Goal: Navigation & Orientation: Find specific page/section

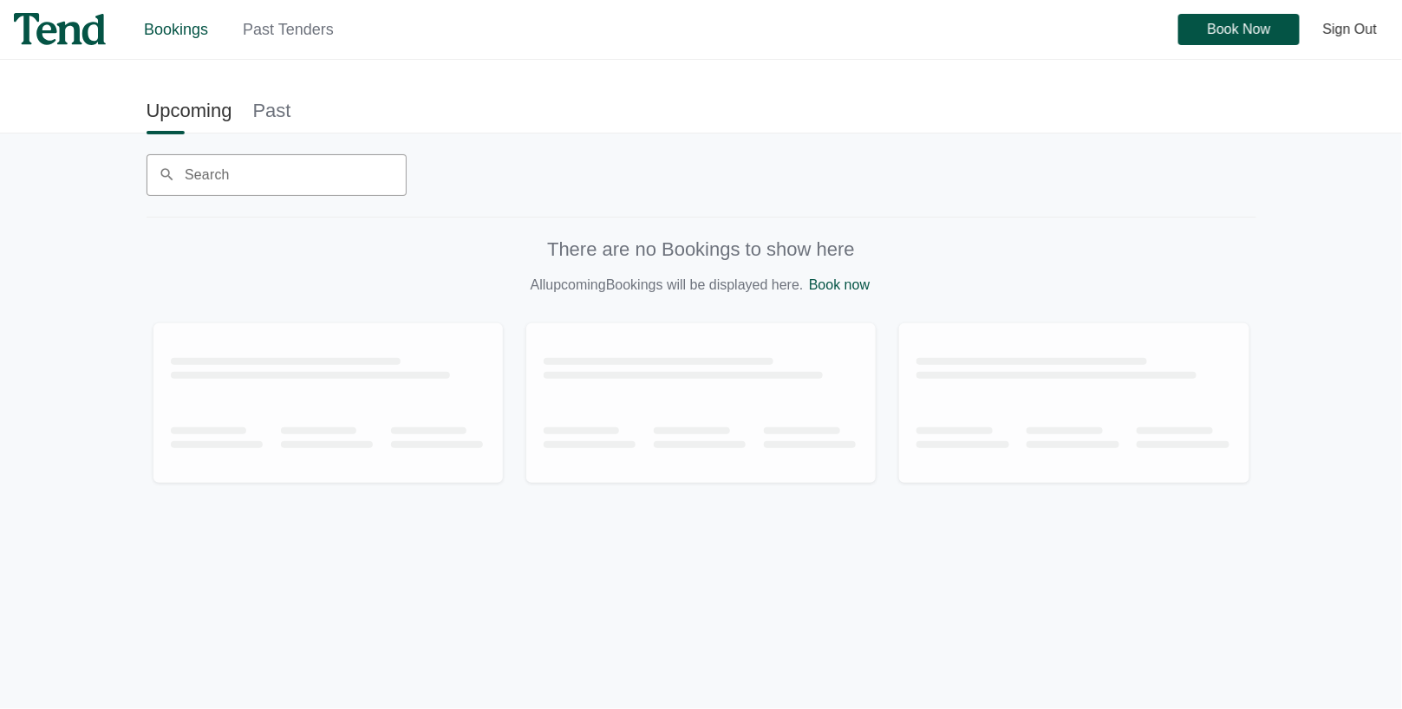
click at [287, 29] on link "Past Tenders" at bounding box center [288, 29] width 91 height 17
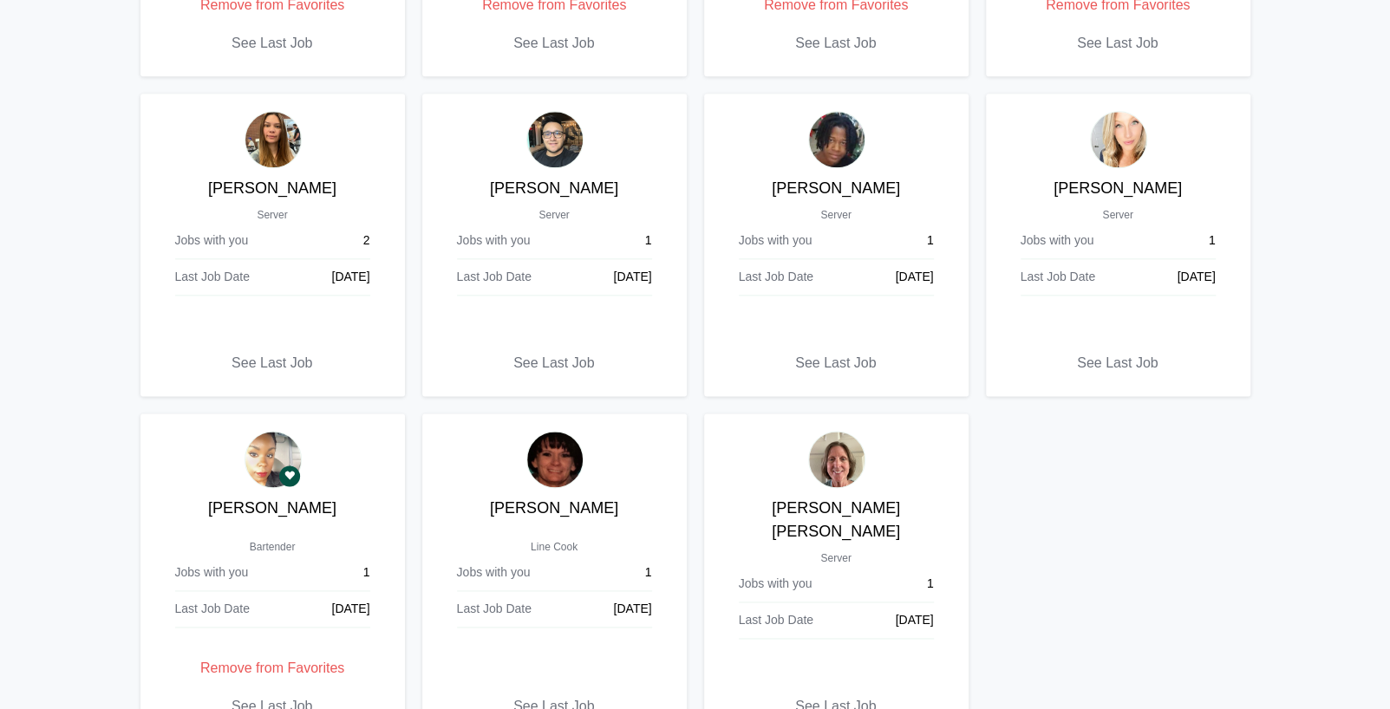
scroll to position [1083, 0]
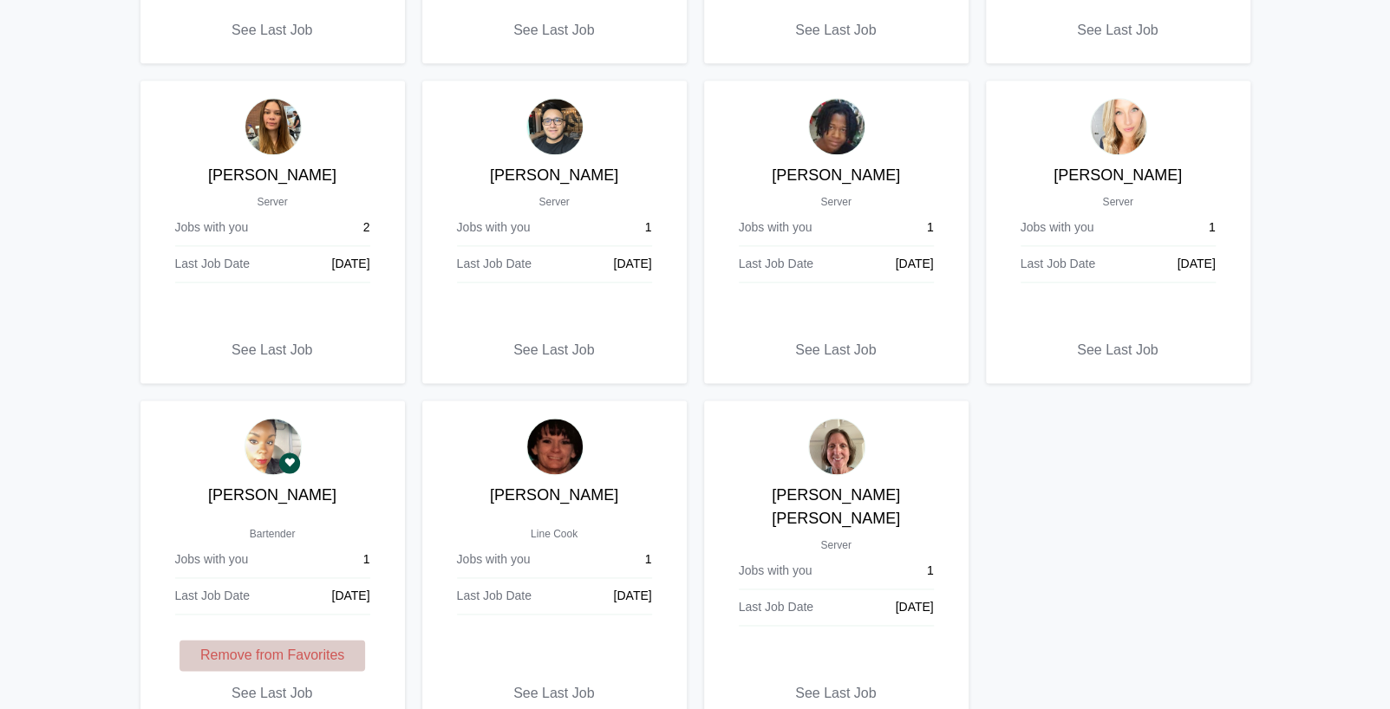
click at [284, 655] on span "Remove from Favorites" at bounding box center [272, 655] width 144 height 0
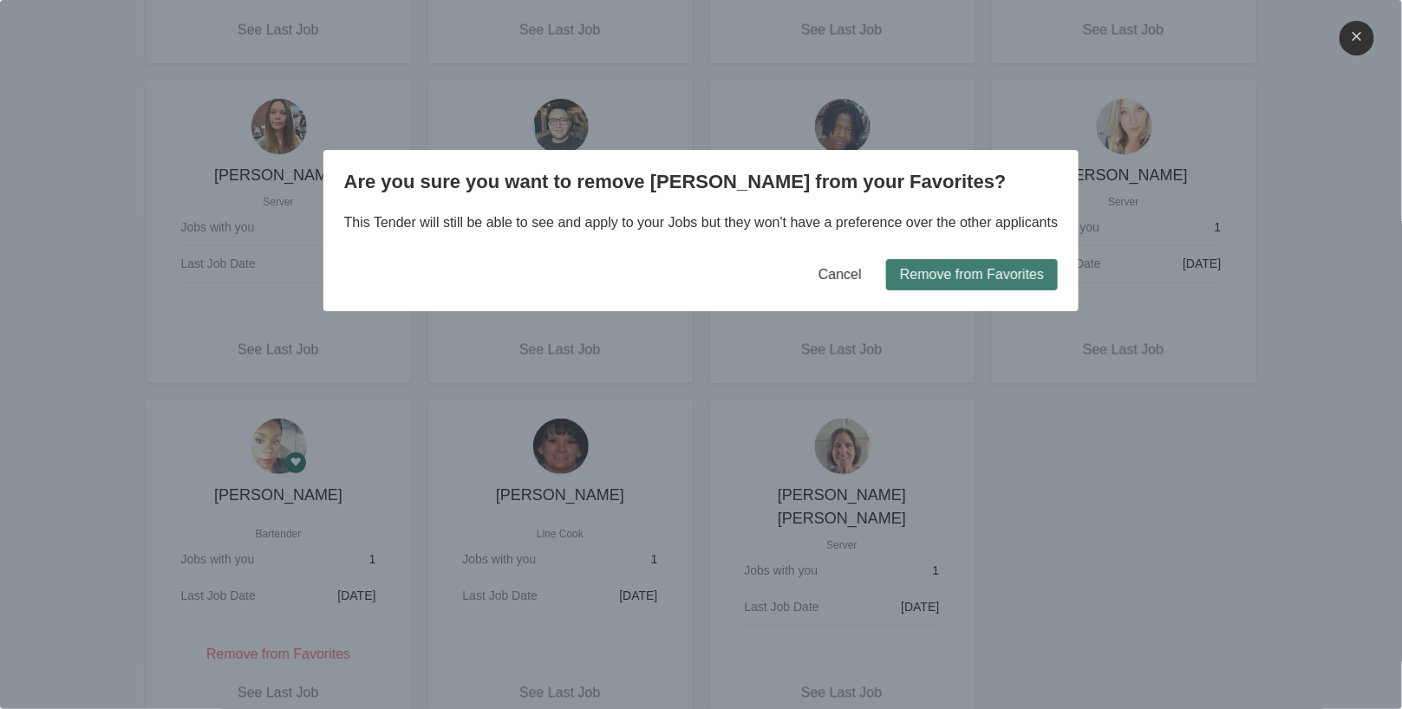
click at [1027, 275] on span "Remove from Favorites" at bounding box center [972, 275] width 144 height 0
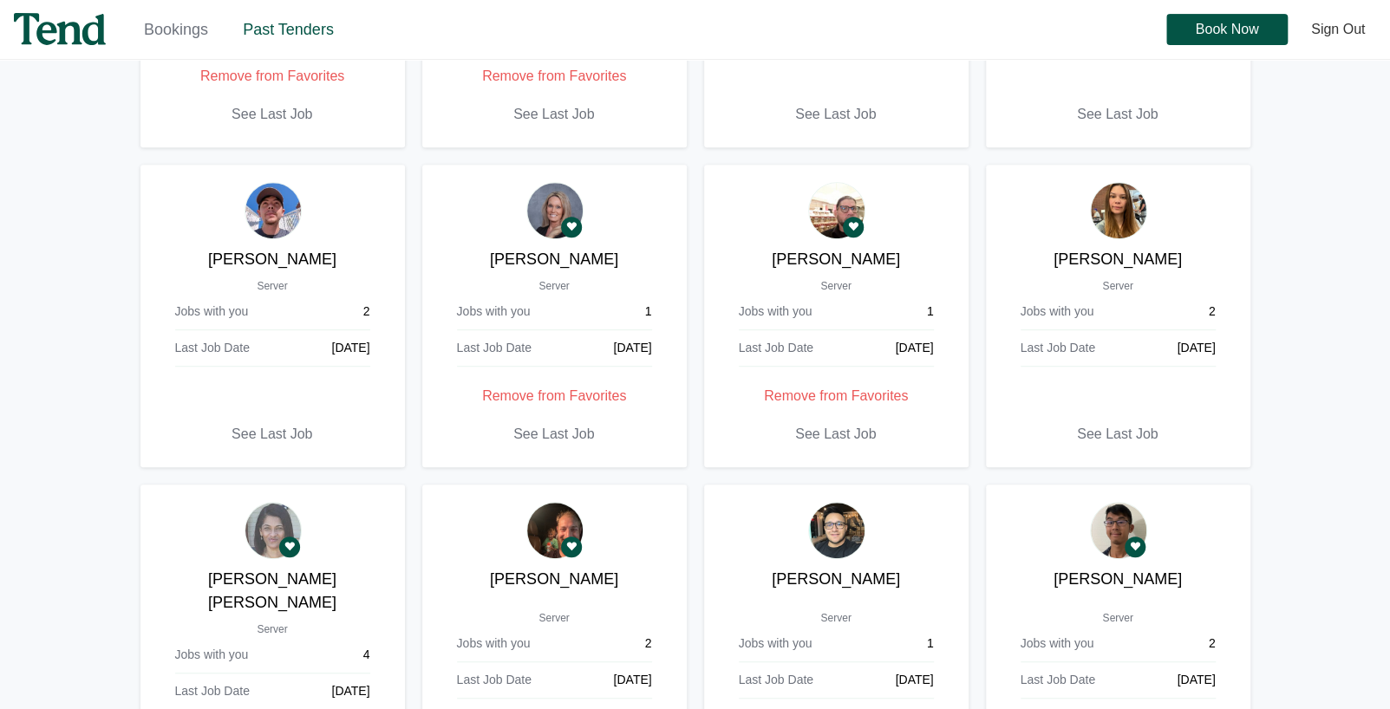
scroll to position [303, 0]
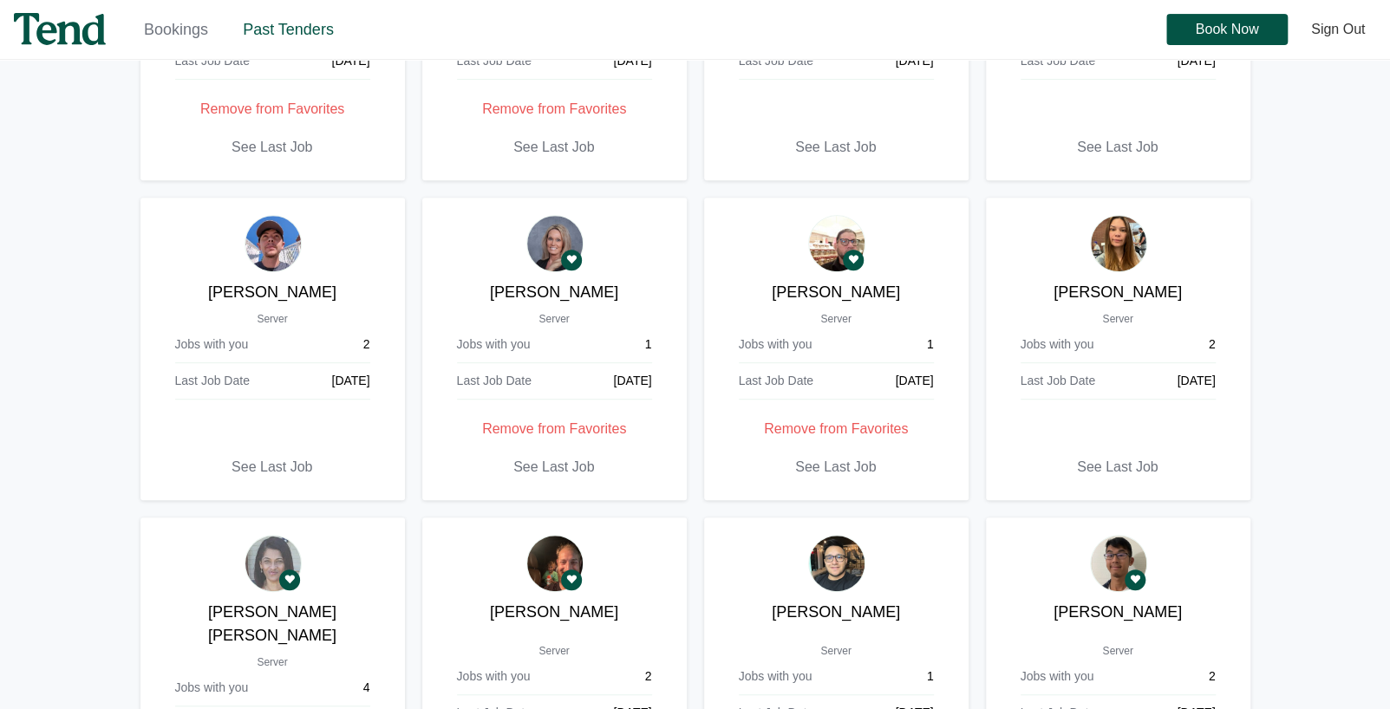
click at [544, 238] on img at bounding box center [554, 243] width 57 height 57
click at [552, 295] on p "[PERSON_NAME]" at bounding box center [555, 292] width 230 height 23
click at [574, 467] on span "See Last Job" at bounding box center [553, 467] width 81 height 0
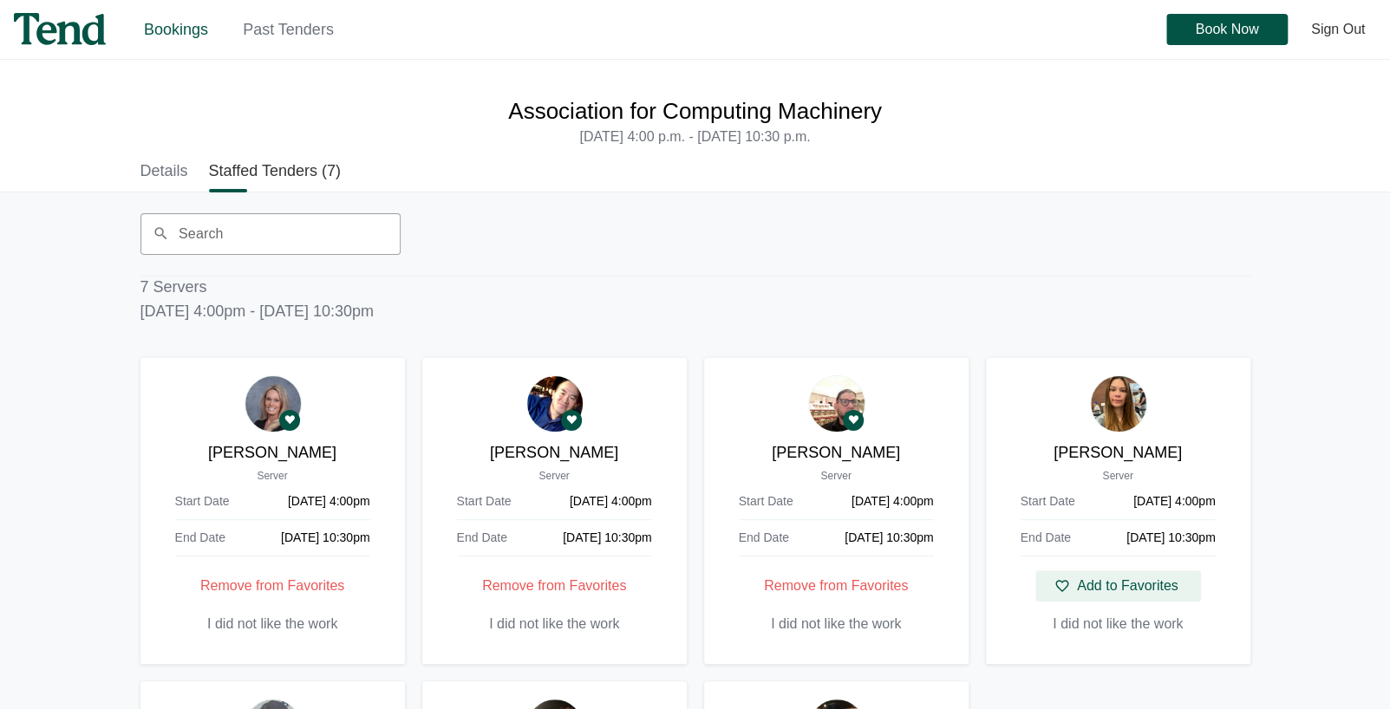
click at [162, 168] on link "Details" at bounding box center [164, 170] width 48 height 35
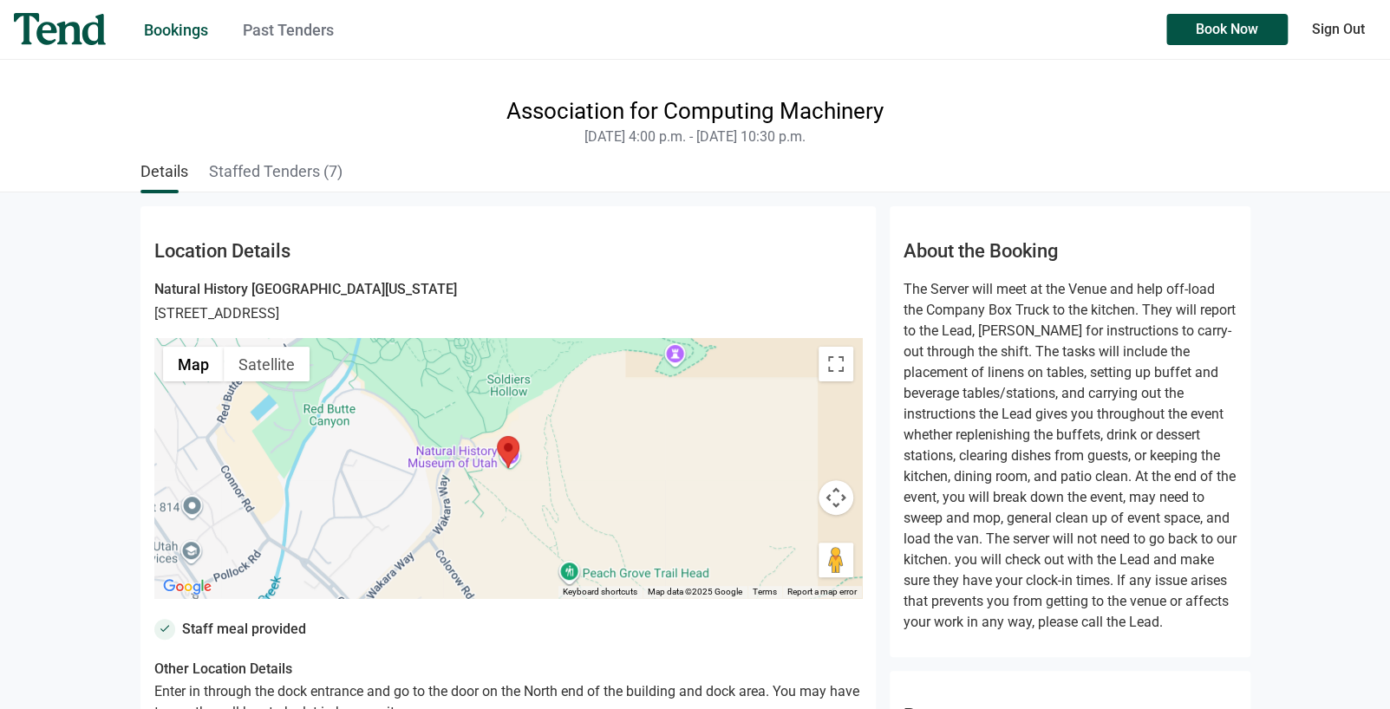
click at [287, 32] on link "Past Tenders" at bounding box center [288, 30] width 91 height 18
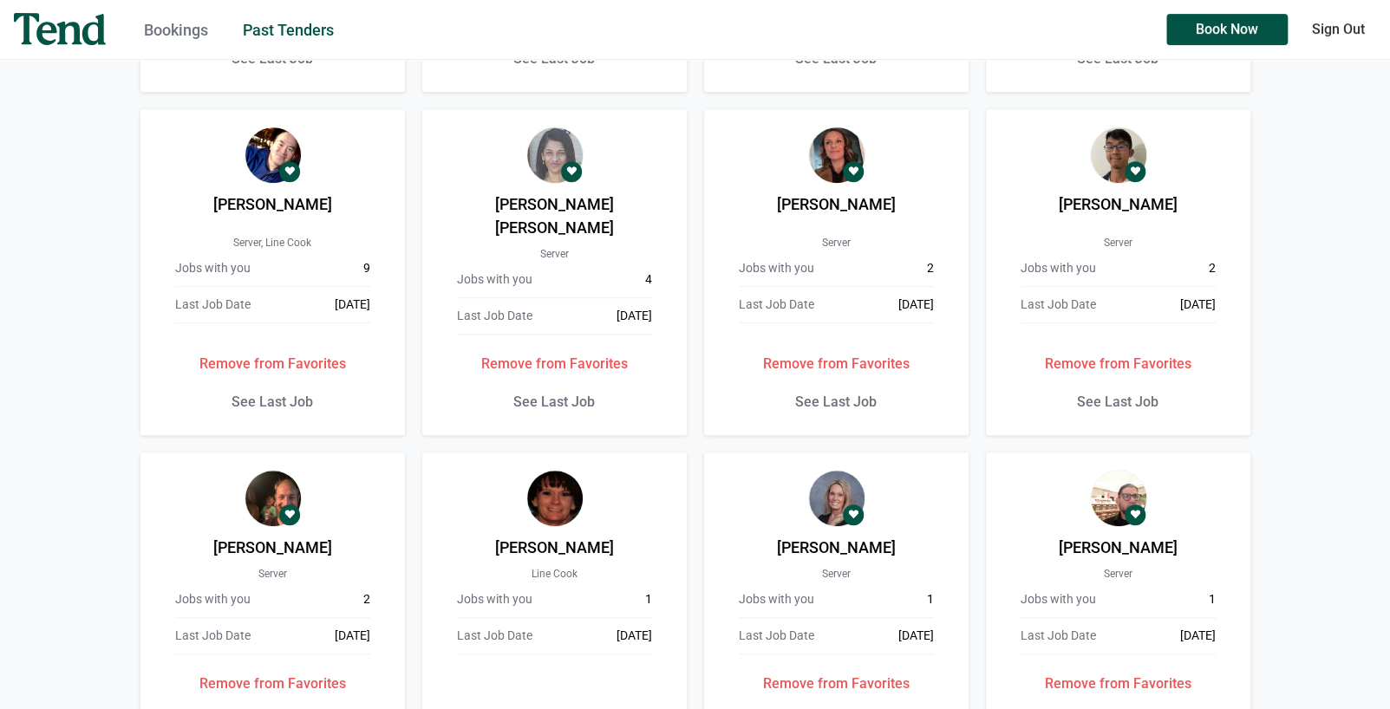
scroll to position [433, 0]
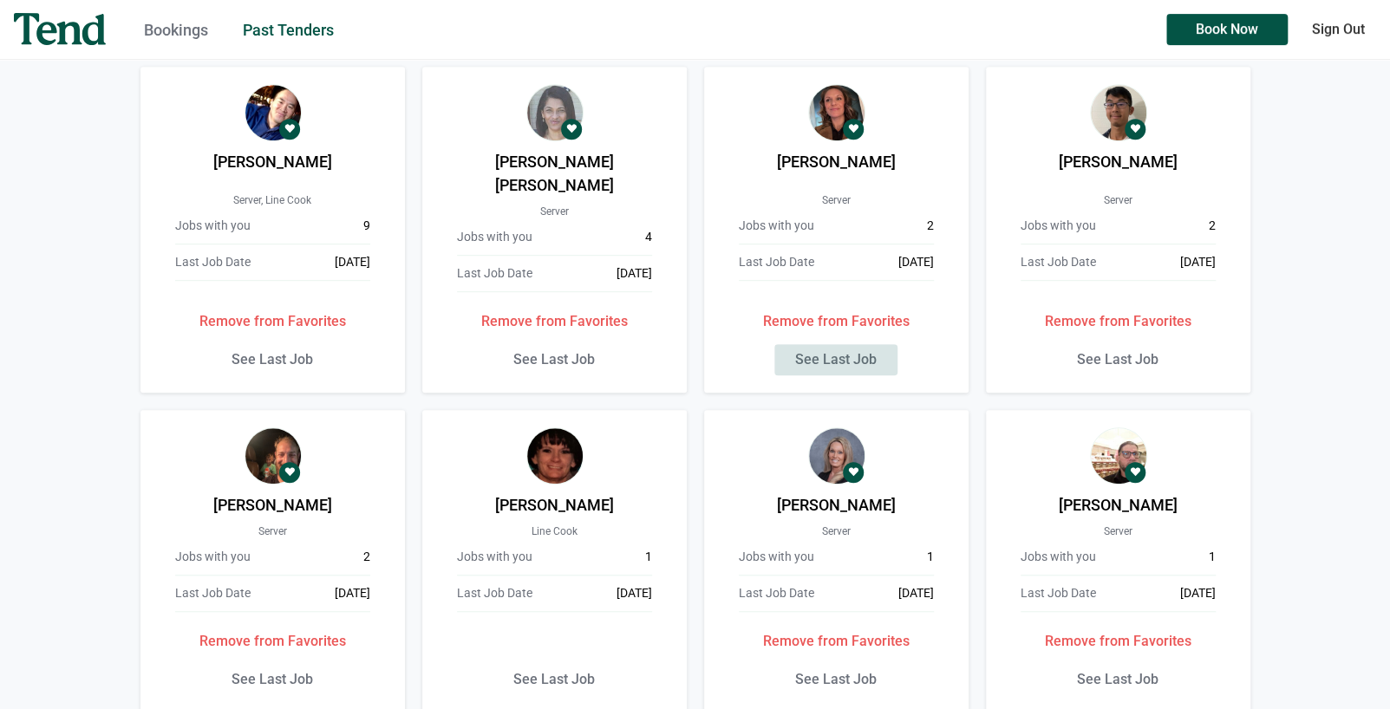
click at [854, 360] on span "See Last Job" at bounding box center [835, 360] width 81 height 0
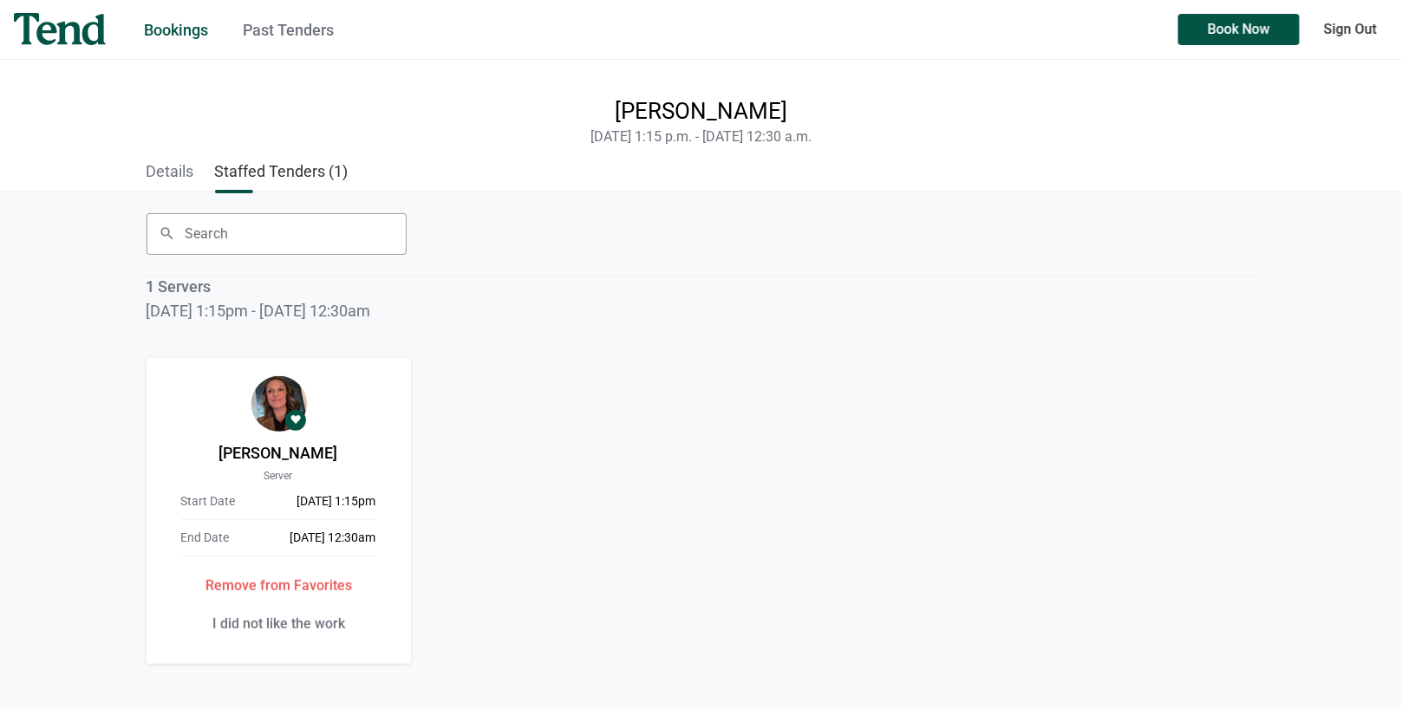
click at [284, 30] on link "Past Tenders" at bounding box center [288, 30] width 91 height 18
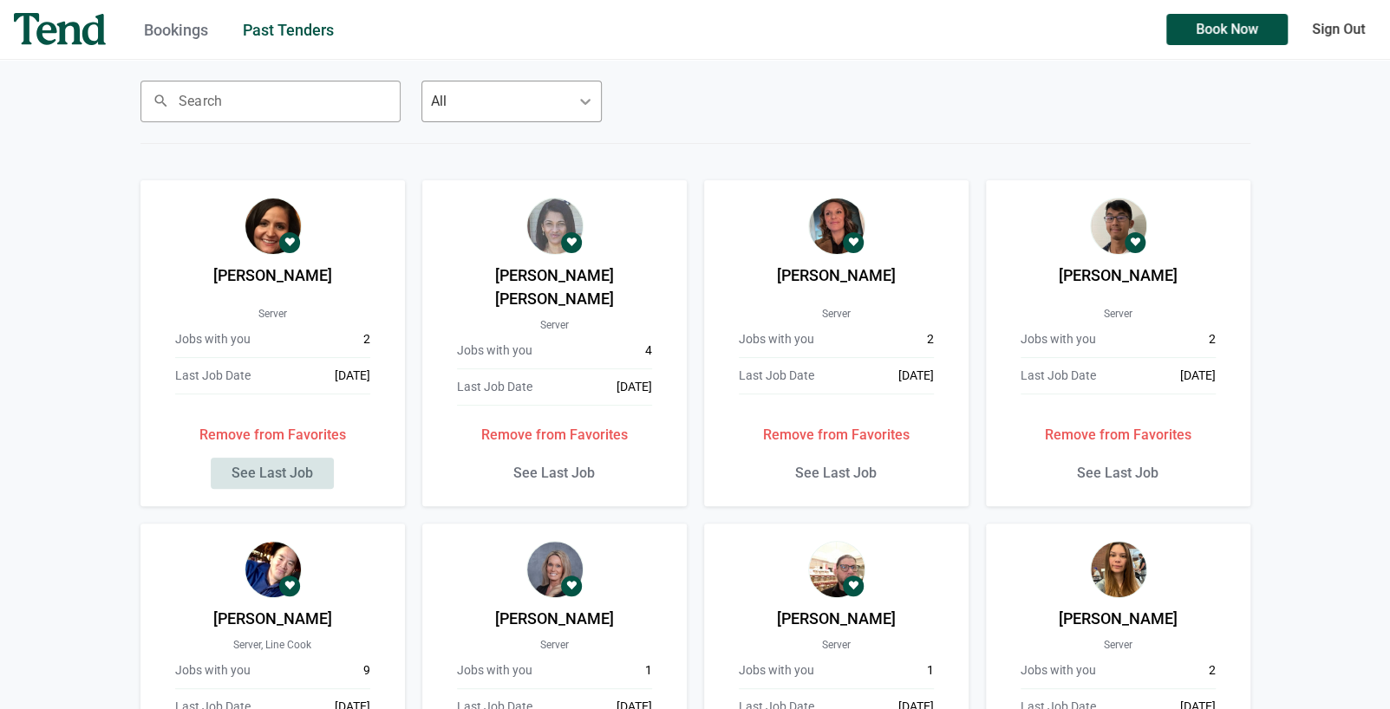
click at [272, 473] on span "See Last Job" at bounding box center [271, 473] width 81 height 0
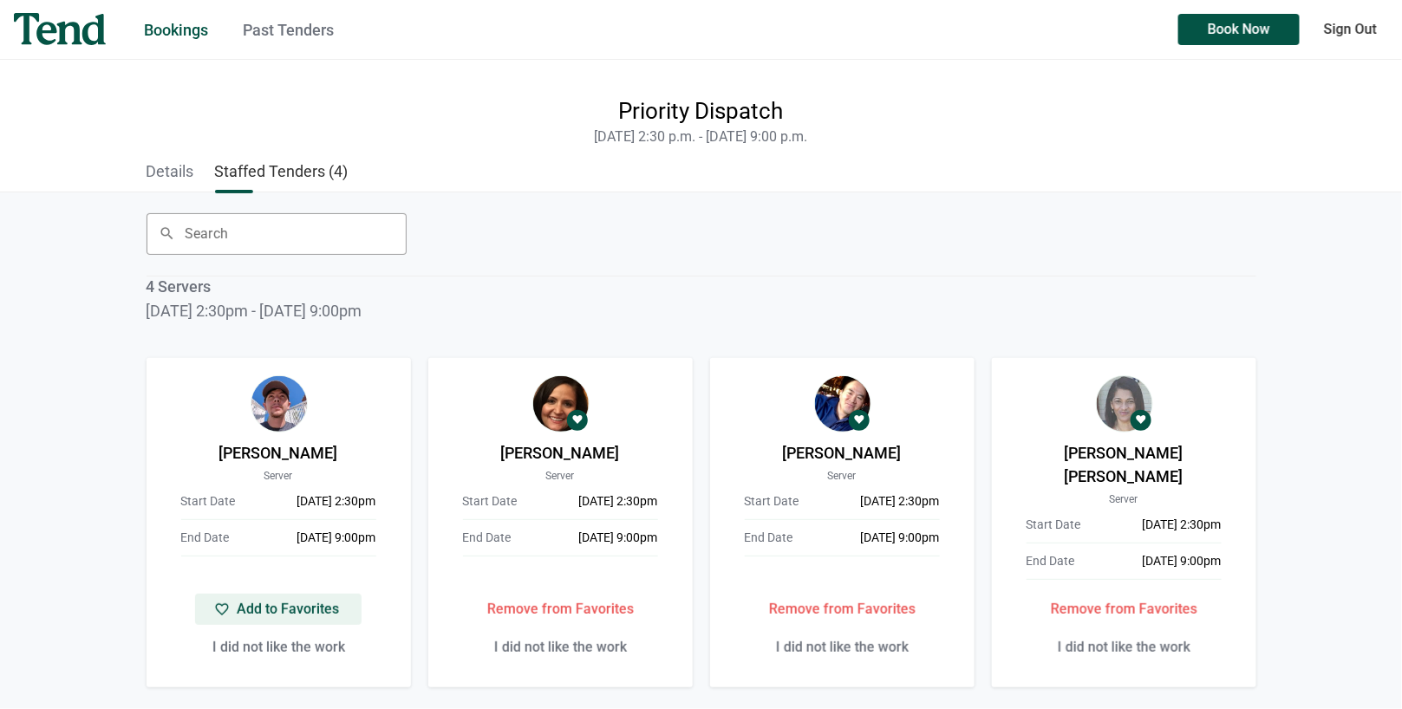
click at [1118, 396] on img at bounding box center [1124, 403] width 57 height 57
click at [1085, 455] on p "[PERSON_NAME] [PERSON_NAME]" at bounding box center [1124, 464] width 230 height 47
click at [167, 21] on link "Bookings" at bounding box center [176, 30] width 64 height 18
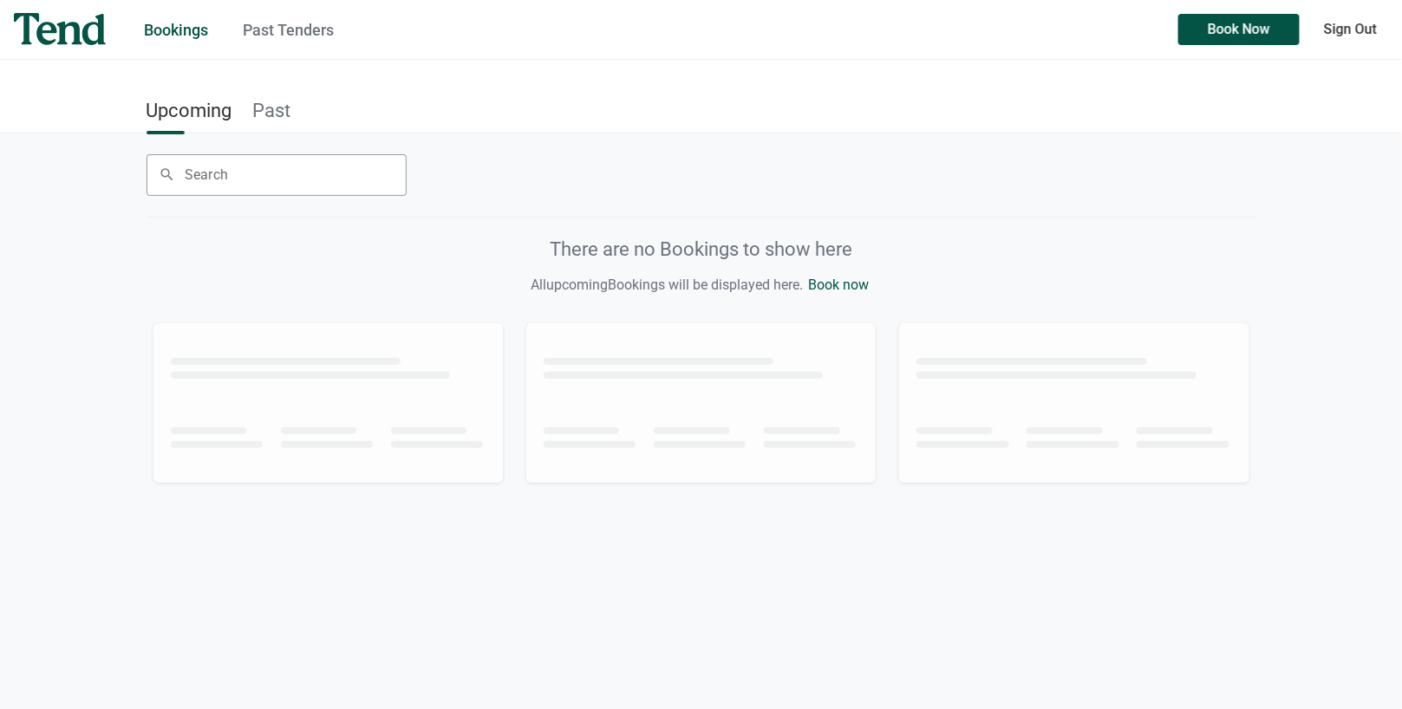
click at [283, 24] on link "Past Tenders" at bounding box center [288, 30] width 91 height 18
